Goal: Information Seeking & Learning: Find specific fact

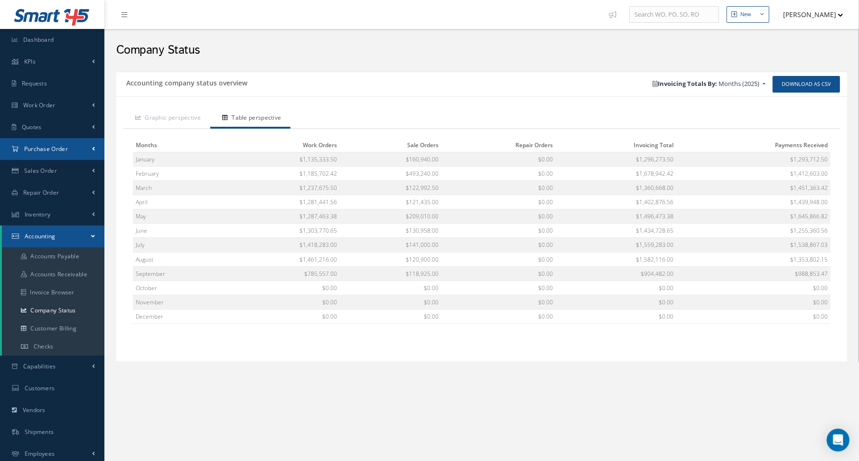
click at [72, 150] on link "Purchase Order" at bounding box center [52, 149] width 104 height 22
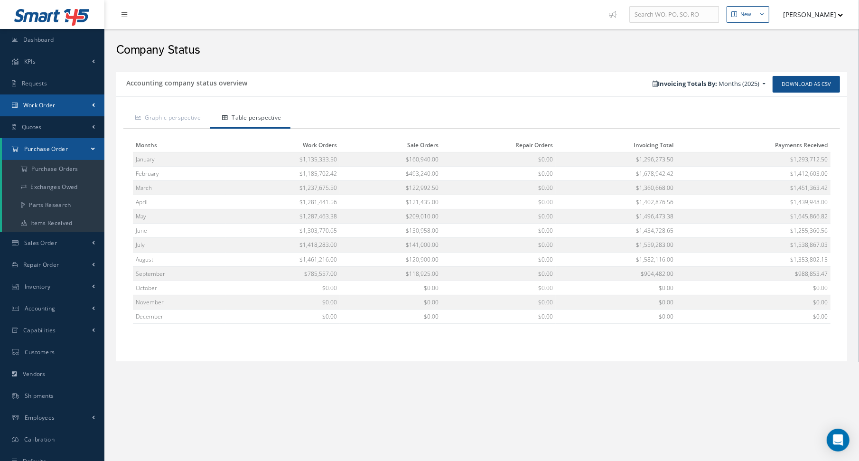
click at [50, 105] on span "Work Order" at bounding box center [39, 105] width 32 height 8
click at [48, 139] on link "Work Order" at bounding box center [53, 143] width 102 height 18
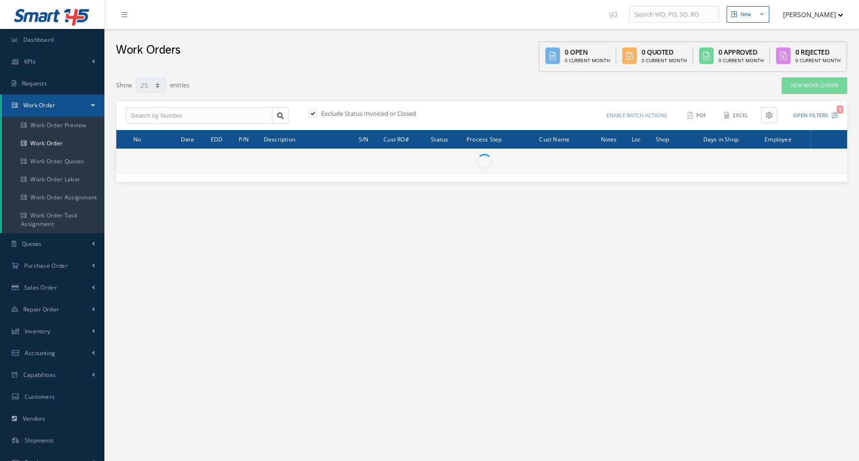
select select "25"
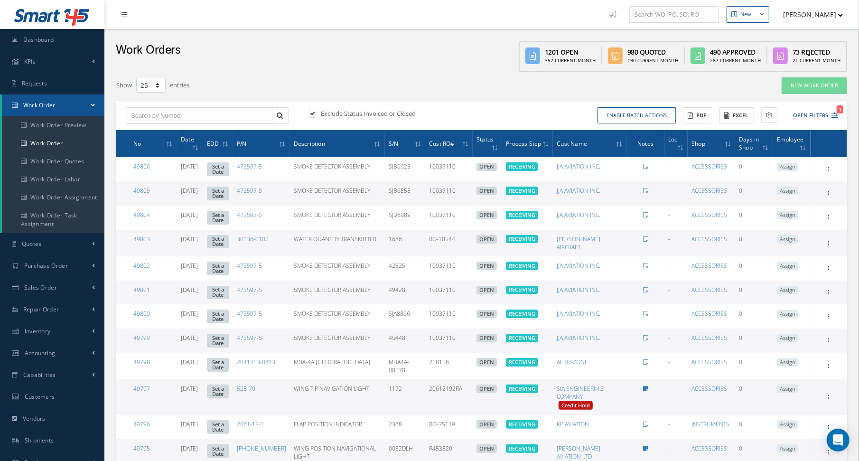
click at [460, 82] on div "Show 10 25 50 100 entries" at bounding box center [326, 85] width 435 height 17
click at [359, 59] on div "Work Orders 1201 Open 357 Current Month 980 Quoted 190 Current Month 490 Approv…" at bounding box center [481, 50] width 754 height 43
click at [205, 111] on input "text" at bounding box center [199, 115] width 147 height 17
type input "44279"
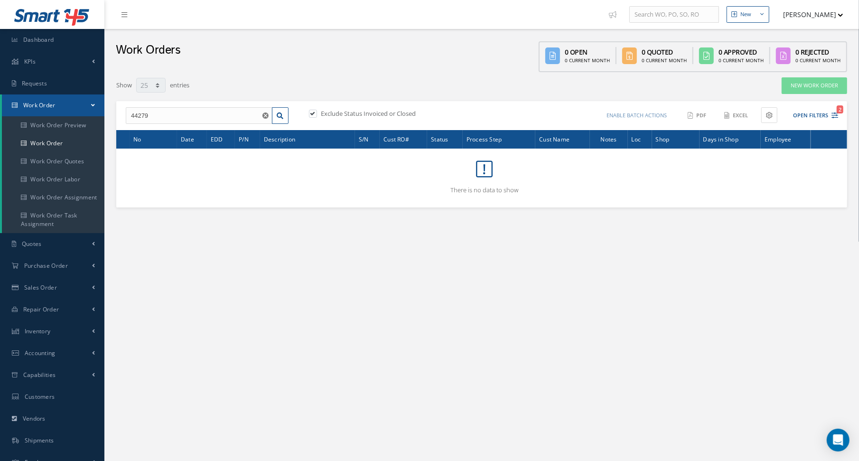
click at [314, 117] on div "Exclude Status Invoiced or Closed" at bounding box center [394, 114] width 175 height 11
click at [316, 112] on label at bounding box center [317, 113] width 2 height 9
click at [313, 112] on input "checkbox" at bounding box center [312, 114] width 6 height 6
checkbox input "false"
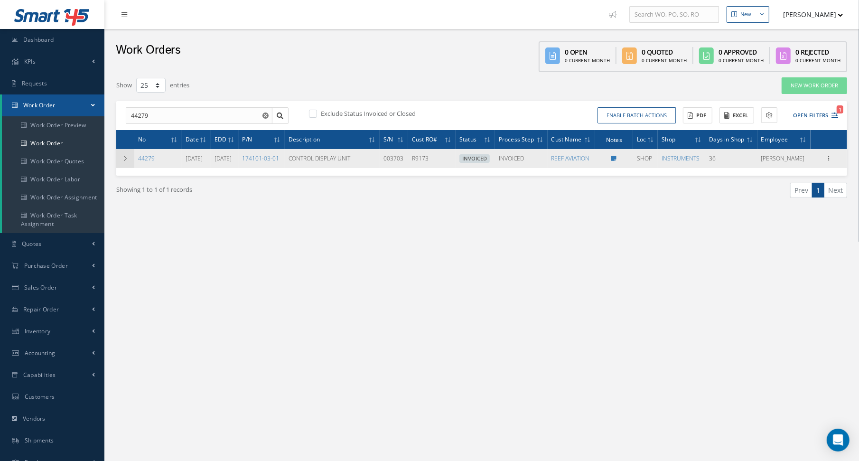
click at [124, 161] on icon at bounding box center [125, 159] width 7 height 6
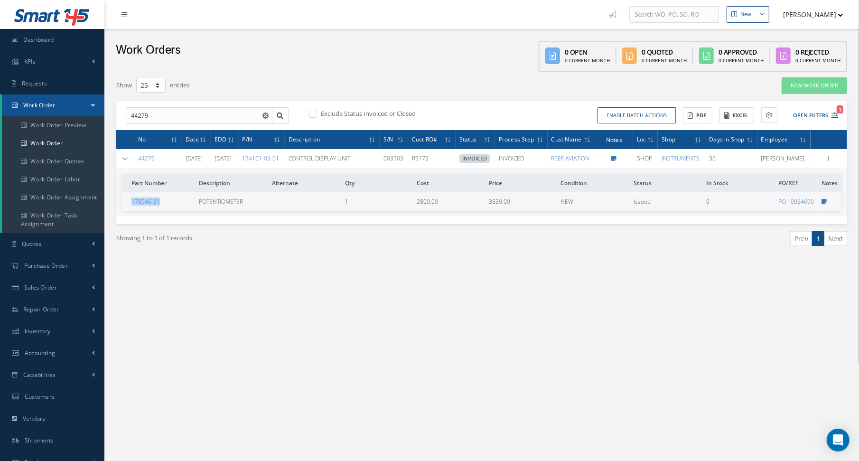
drag, startPoint x: 168, startPoint y: 220, endPoint x: 124, endPoint y: 221, distance: 44.1
click at [124, 211] on td "175946-31" at bounding box center [158, 201] width 73 height 19
copy link "175946-31"
click at [365, 364] on div "New New Work Order New Purchase Order New Customer Quote New Sales Order New Re…" at bounding box center [481, 269] width 754 height 539
click at [335, 38] on div "Work Orders 0 Open 0 Current Month 0 Quoted 0 Current Month 0 Approved 0 Curren…" at bounding box center [481, 50] width 754 height 43
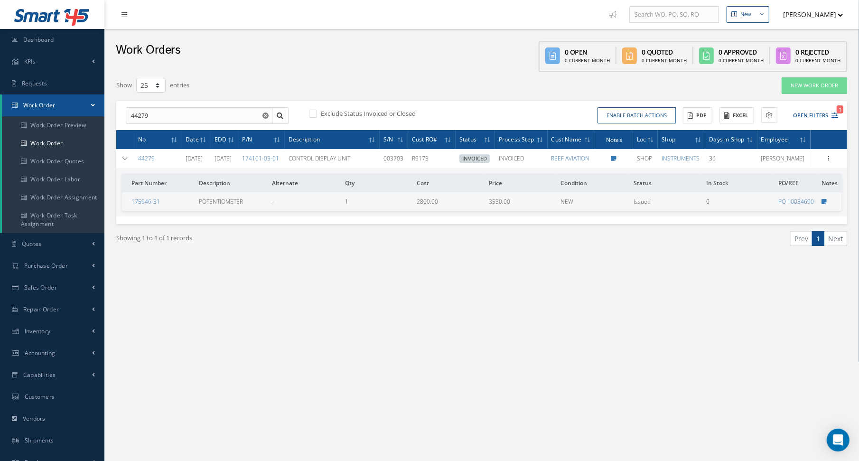
click at [187, 253] on div "Showing 1 to 1 of 1 records" at bounding box center [295, 242] width 372 height 22
click at [146, 205] on link "175946-31" at bounding box center [145, 201] width 28 height 8
click at [460, 60] on div "Work Orders 0 Open 0 Current Month 0 Quoted 0 Current Month 0 Approved 0 Curren…" at bounding box center [481, 50] width 754 height 43
click at [403, 44] on div "Work Orders 0 Open 0 Current Month 0 Quoted 0 Current Month 0 Approved 0 Curren…" at bounding box center [481, 50] width 754 height 43
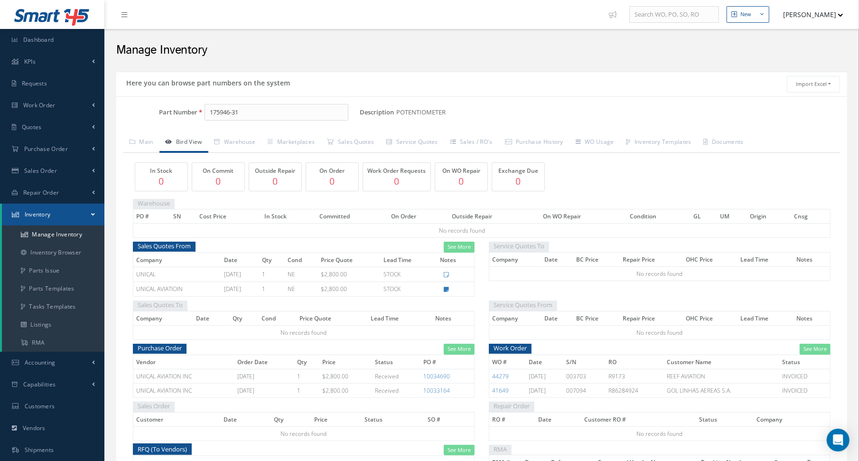
click at [508, 59] on div "Manage Inventory" at bounding box center [481, 48] width 745 height 28
